Goal: Information Seeking & Learning: Compare options

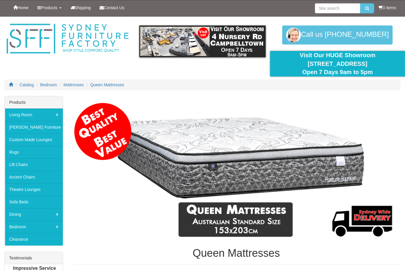
click at [112, 85] on span "Queen Mattresses" at bounding box center [107, 84] width 34 height 5
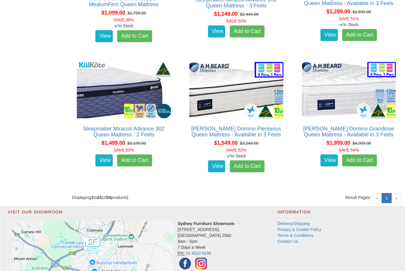
scroll to position [1236, 0]
click at [351, 97] on img at bounding box center [349, 90] width 97 height 59
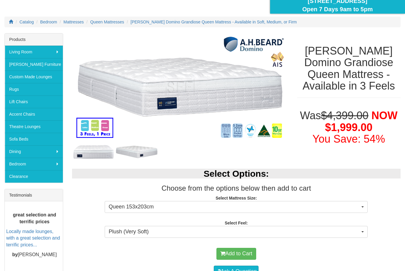
scroll to position [63, 0]
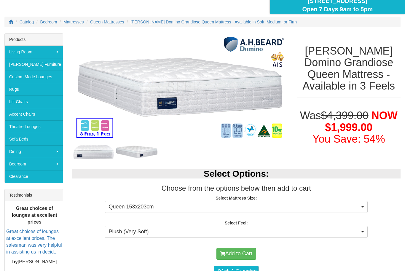
click at [365, 207] on button "Queen 153x203cm" at bounding box center [236, 207] width 263 height 12
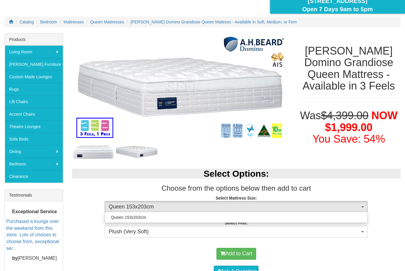
click at [365, 209] on div at bounding box center [202, 135] width 405 height 271
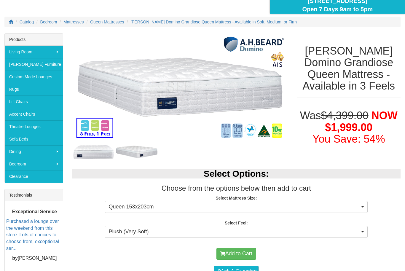
click at [362, 204] on button "Queen 153x203cm" at bounding box center [236, 207] width 263 height 12
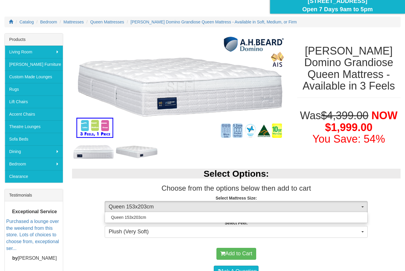
click at [360, 212] on div "Queen 153x203cm" at bounding box center [236, 217] width 263 height 11
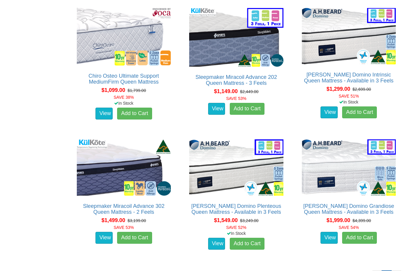
scroll to position [1152, 0]
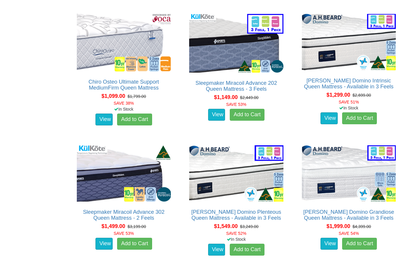
click at [351, 173] on img at bounding box center [349, 173] width 97 height 59
